Goal: Task Accomplishment & Management: Manage account settings

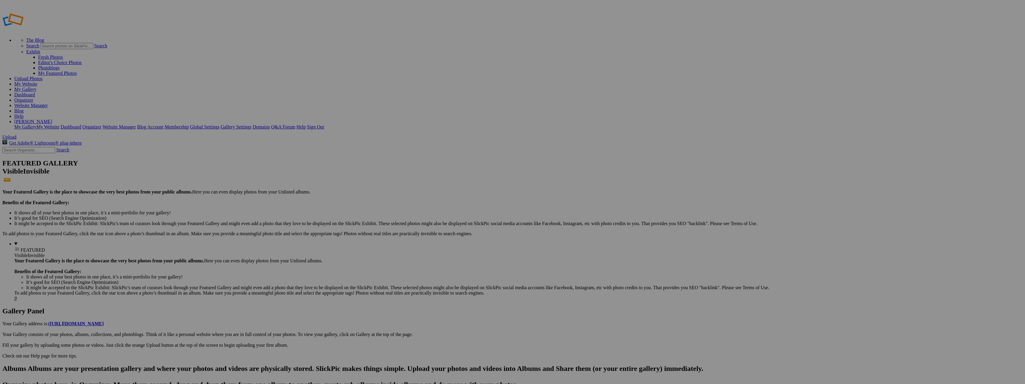
click at [478, 200] on input "text" at bounding box center [466, 203] width 65 height 6
type input "[PERSON_NAME]"
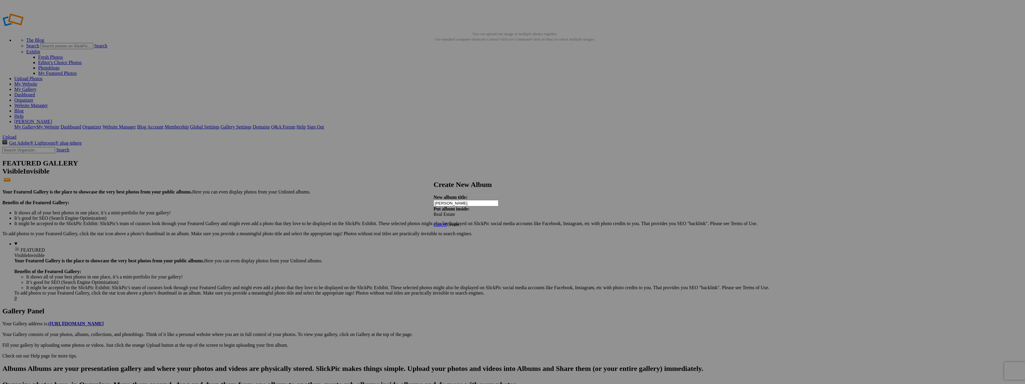
click at [459, 222] on span "Create" at bounding box center [453, 224] width 13 height 5
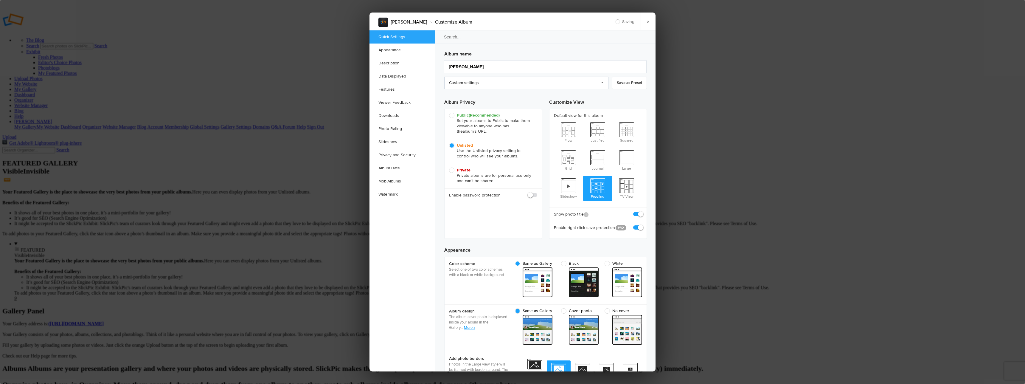
click at [483, 86] on link "Custom settings" at bounding box center [526, 83] width 164 height 13
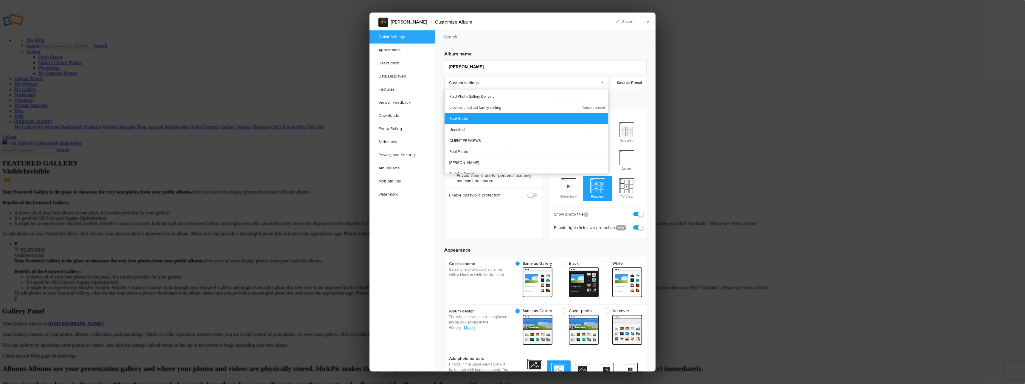
click at [467, 118] on link "Real Estate" at bounding box center [527, 118] width 164 height 11
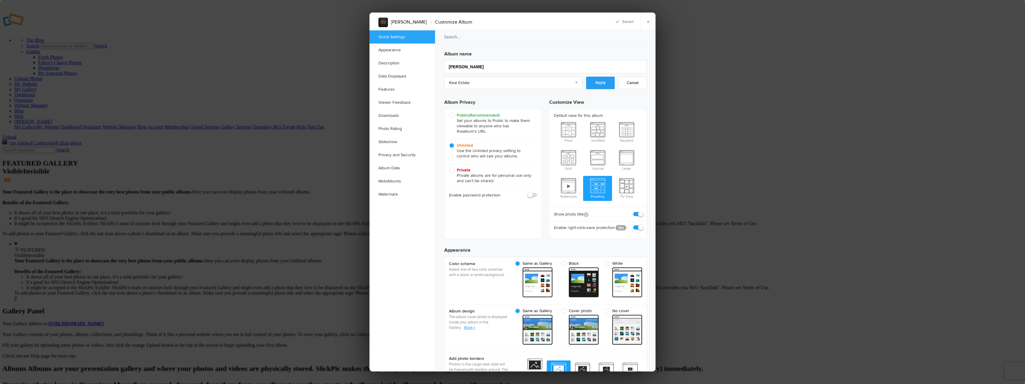
click at [601, 84] on link "Apply" at bounding box center [600, 83] width 29 height 13
radio input "true"
checkbox input "true"
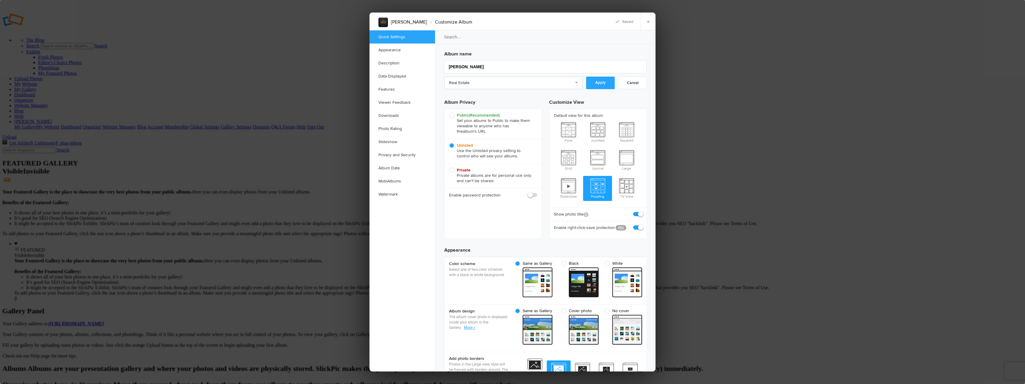
checkbox input "false"
checkbox input "true"
checkbox input "false"
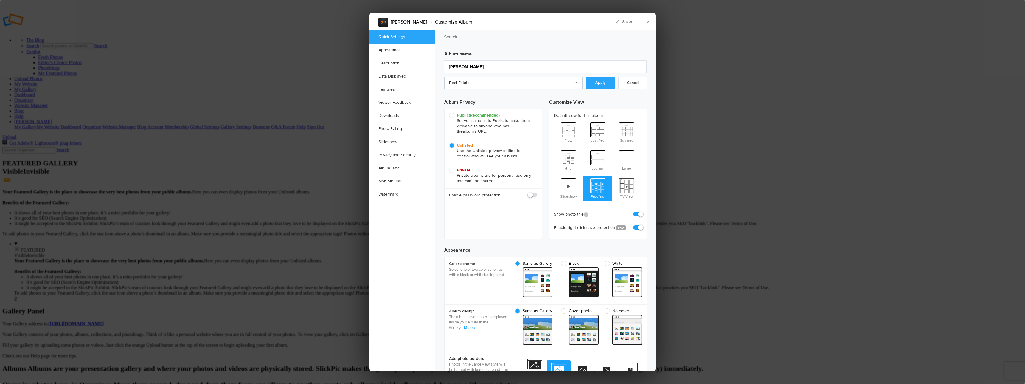
checkbox input "false"
click at [648, 21] on link "×" at bounding box center [648, 22] width 15 height 18
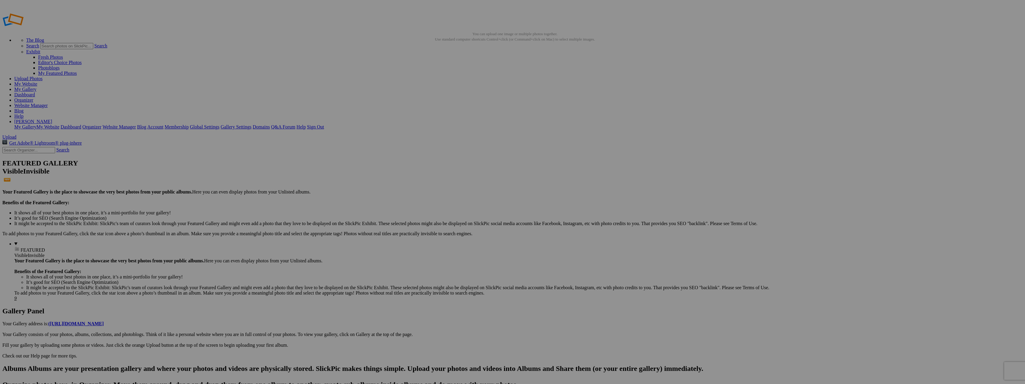
type input "[PERSON_NAME]"
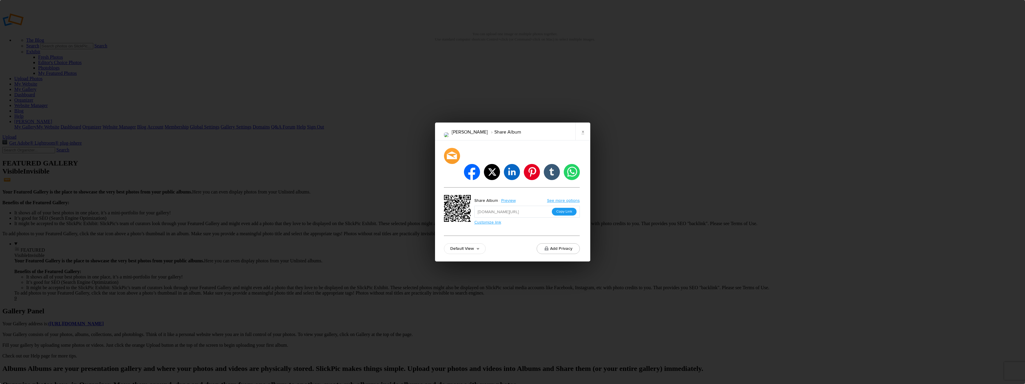
click at [566, 208] on button "Copy Link" at bounding box center [564, 212] width 25 height 8
click at [582, 140] on link "×" at bounding box center [583, 132] width 15 height 18
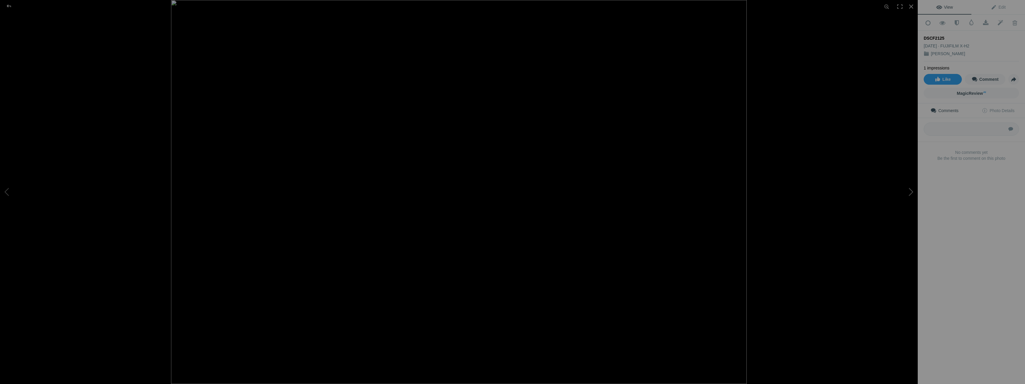
click at [910, 189] on button at bounding box center [895, 192] width 45 height 138
click at [911, 190] on button at bounding box center [895, 192] width 45 height 138
click at [910, 190] on button at bounding box center [895, 192] width 45 height 138
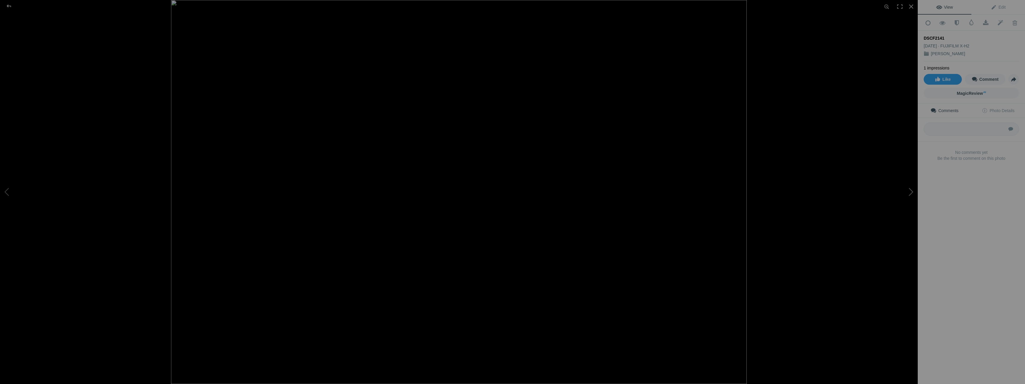
click at [910, 190] on button at bounding box center [895, 192] width 45 height 138
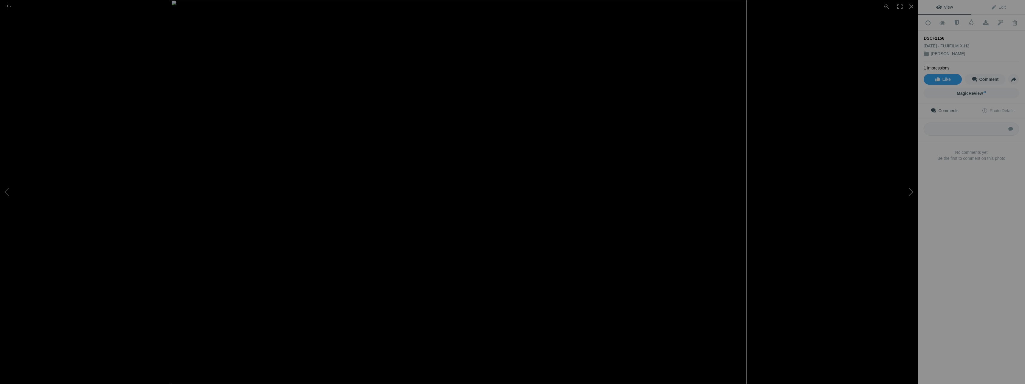
click at [912, 188] on button at bounding box center [895, 192] width 45 height 138
click at [912, 189] on button at bounding box center [895, 192] width 45 height 138
